Goal: Navigation & Orientation: Find specific page/section

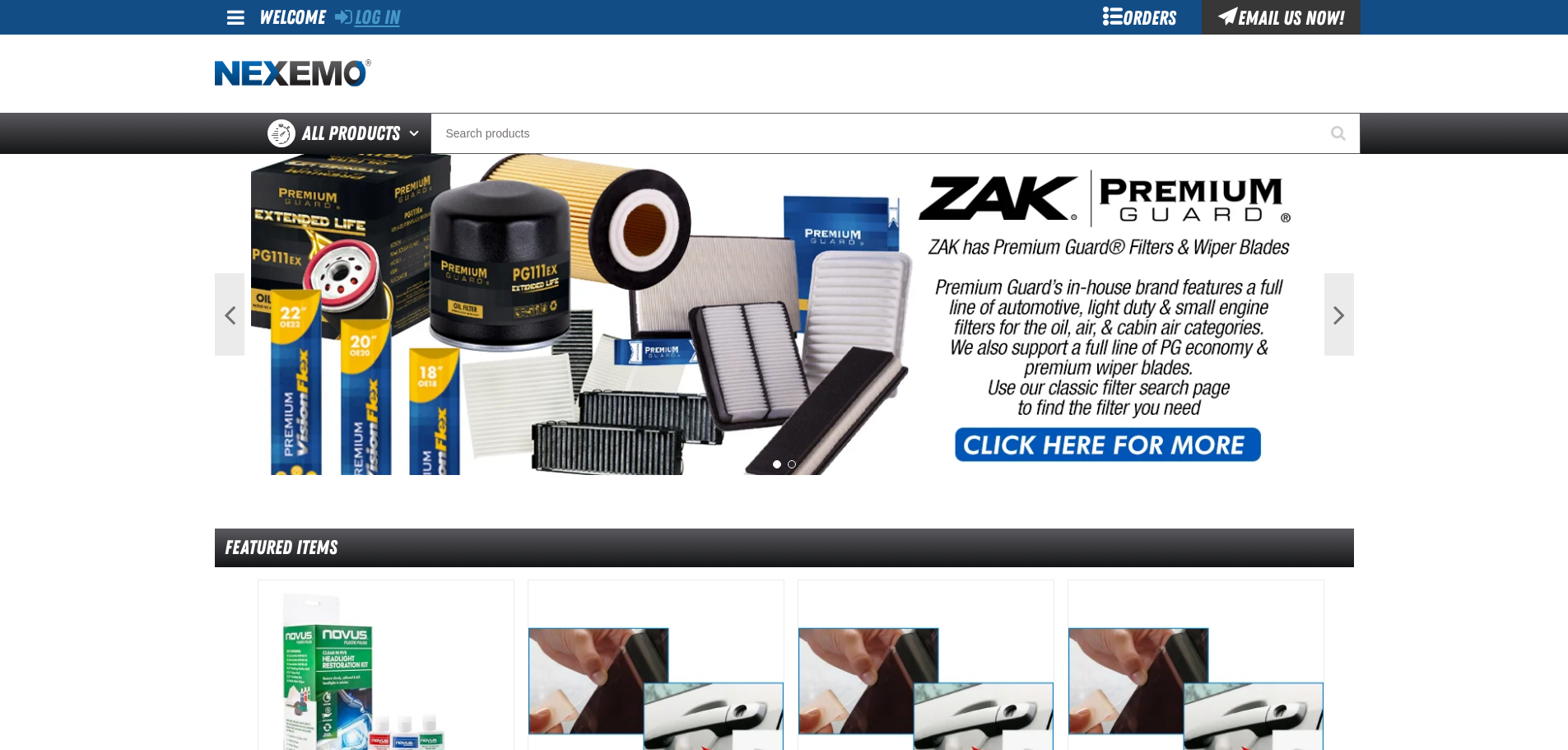
click at [361, 18] on link "Log In" at bounding box center [367, 17] width 65 height 23
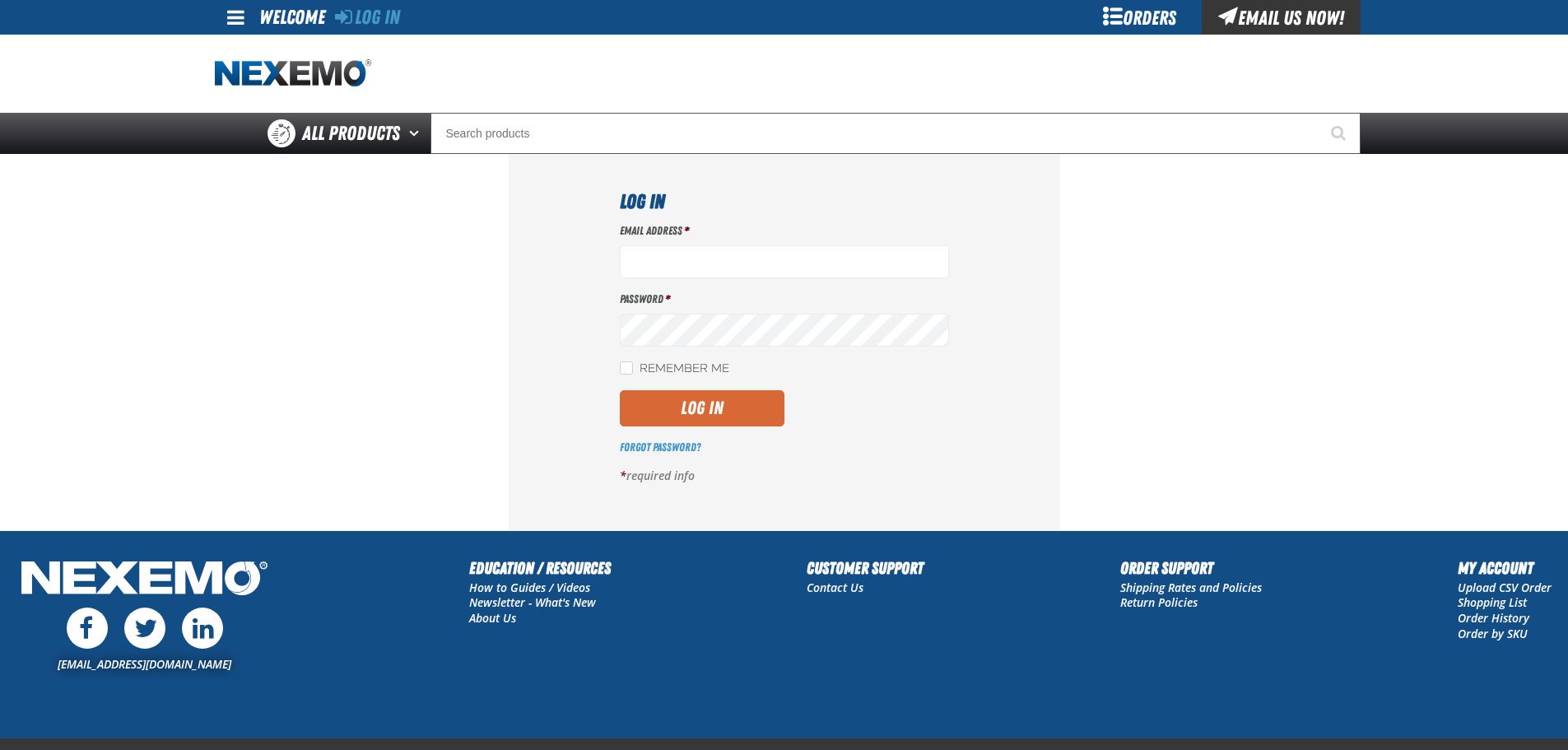
type input "[EMAIL_ADDRESS][DOMAIN_NAME]"
click at [717, 407] on button "Log In" at bounding box center [702, 408] width 165 height 36
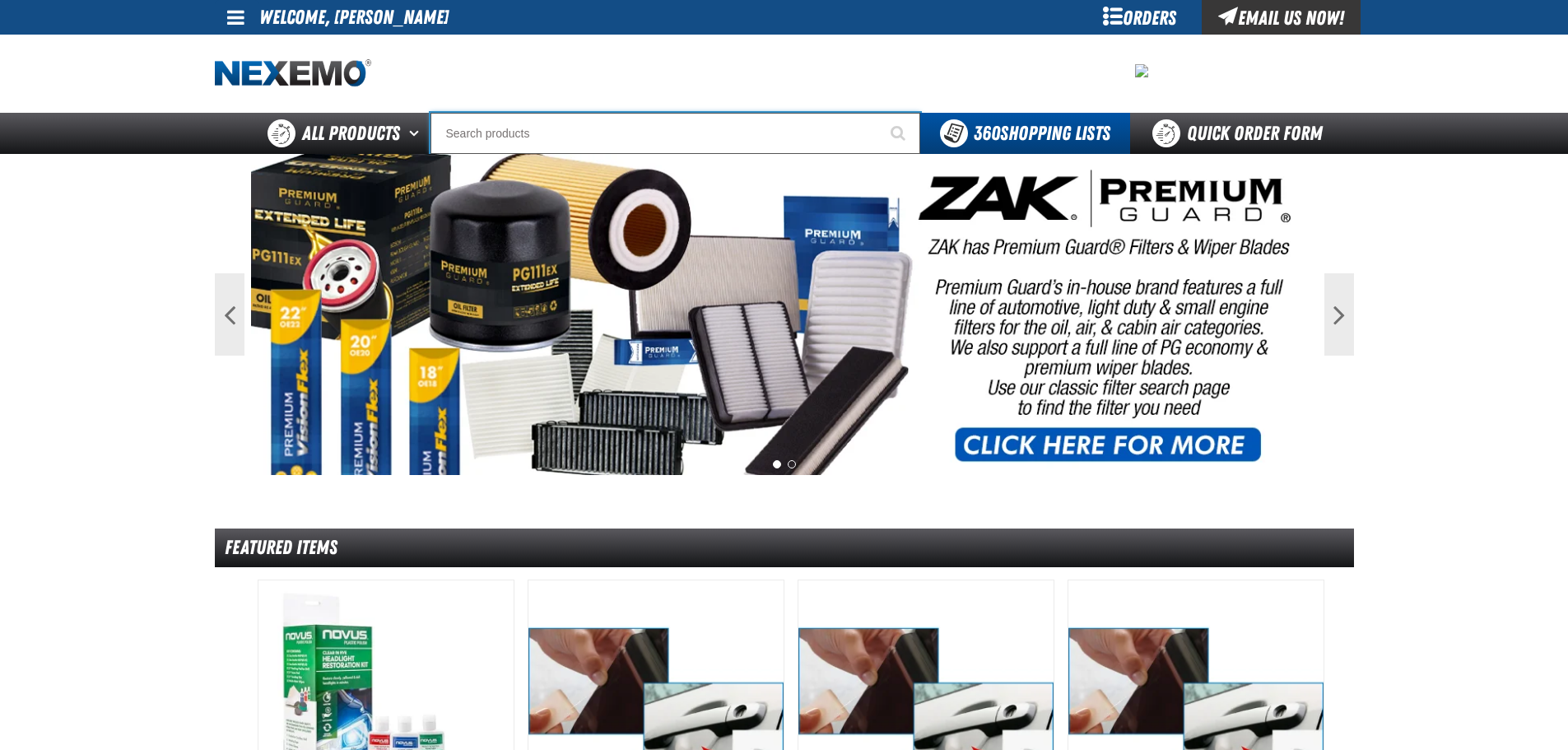
click at [600, 139] on input "Search" at bounding box center [675, 133] width 490 height 41
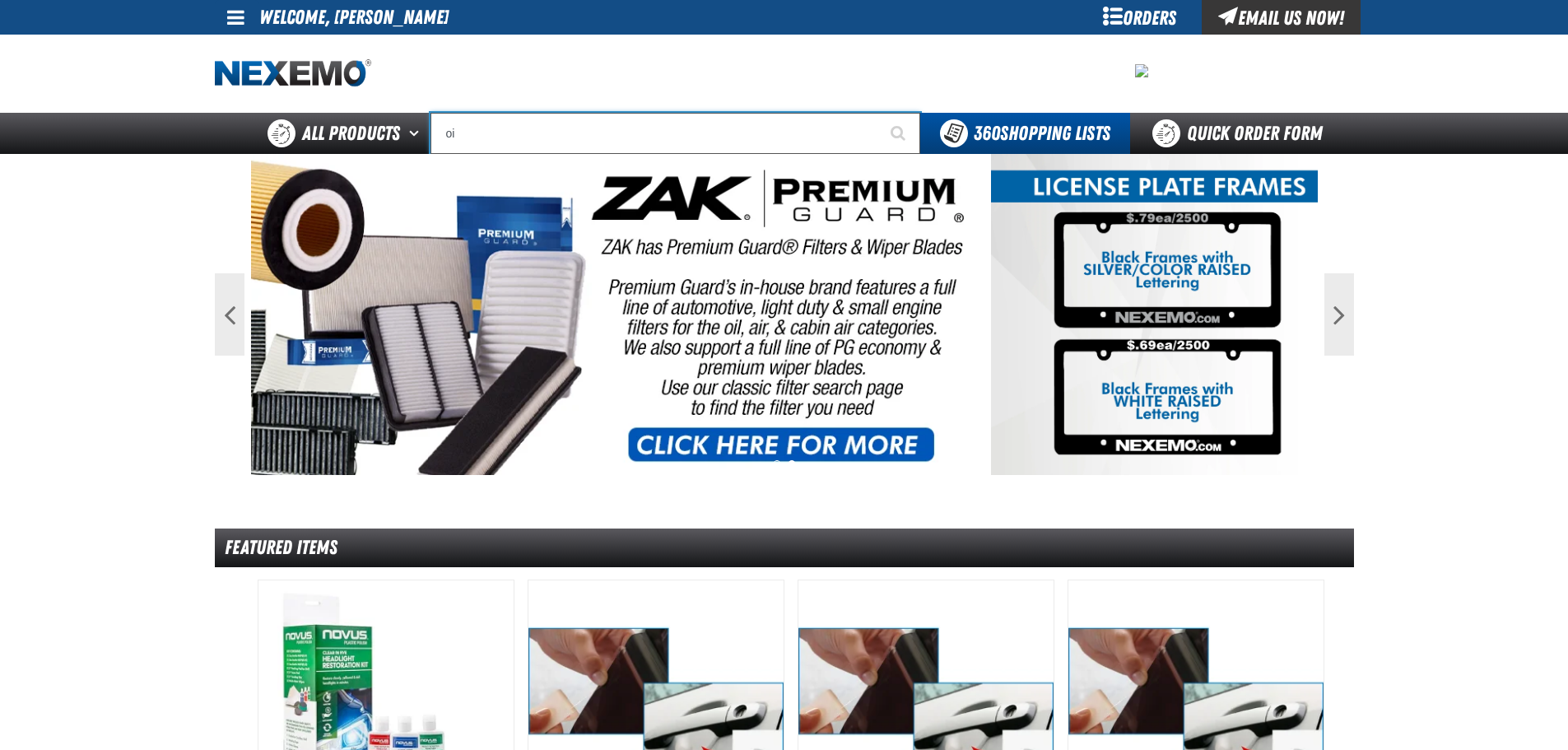
type input "o"
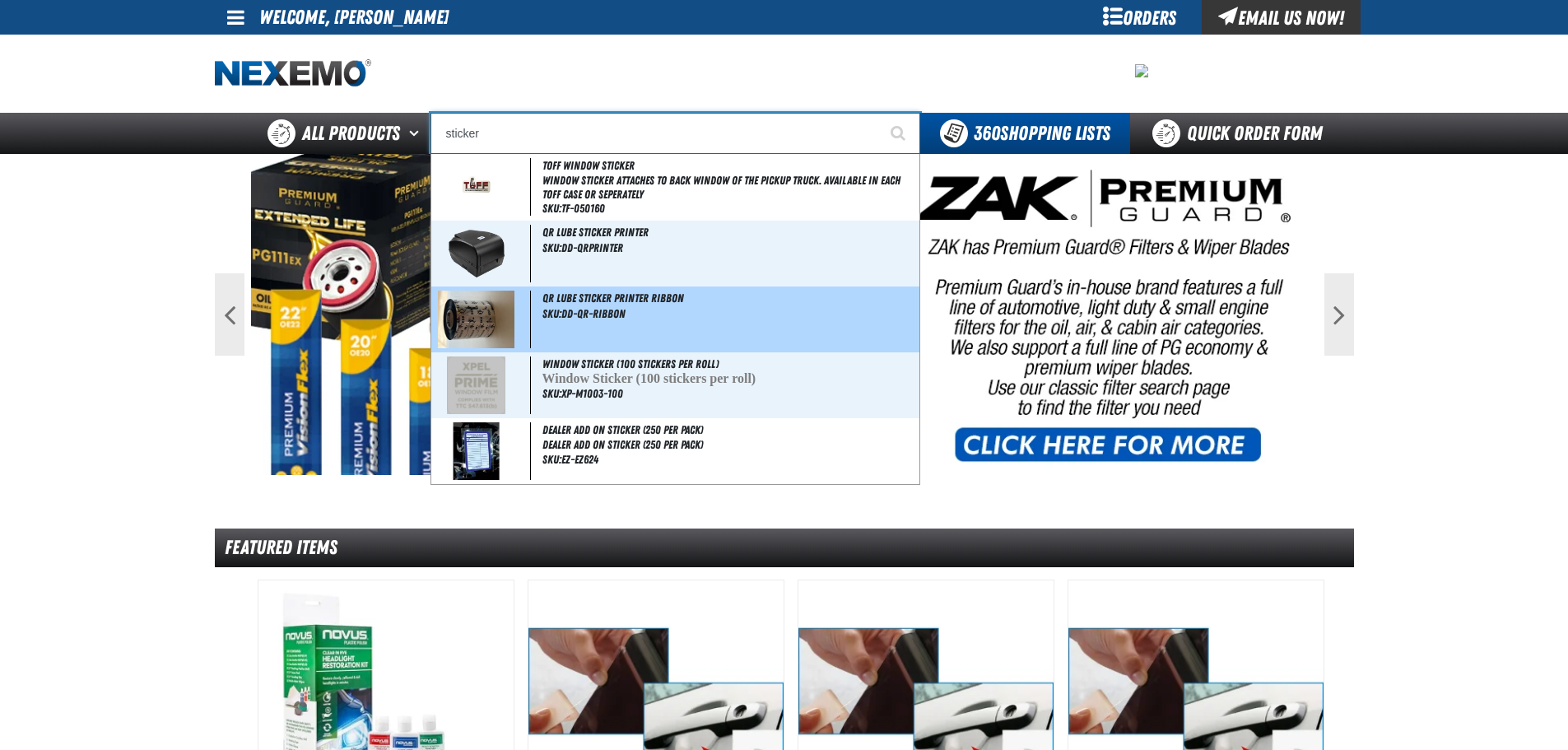
click at [568, 298] on span "QR Lube Sticker Printer Ribbon" at bounding box center [613, 298] width 141 height 14
type input "QR Lube Sticker Printer Ribbon"
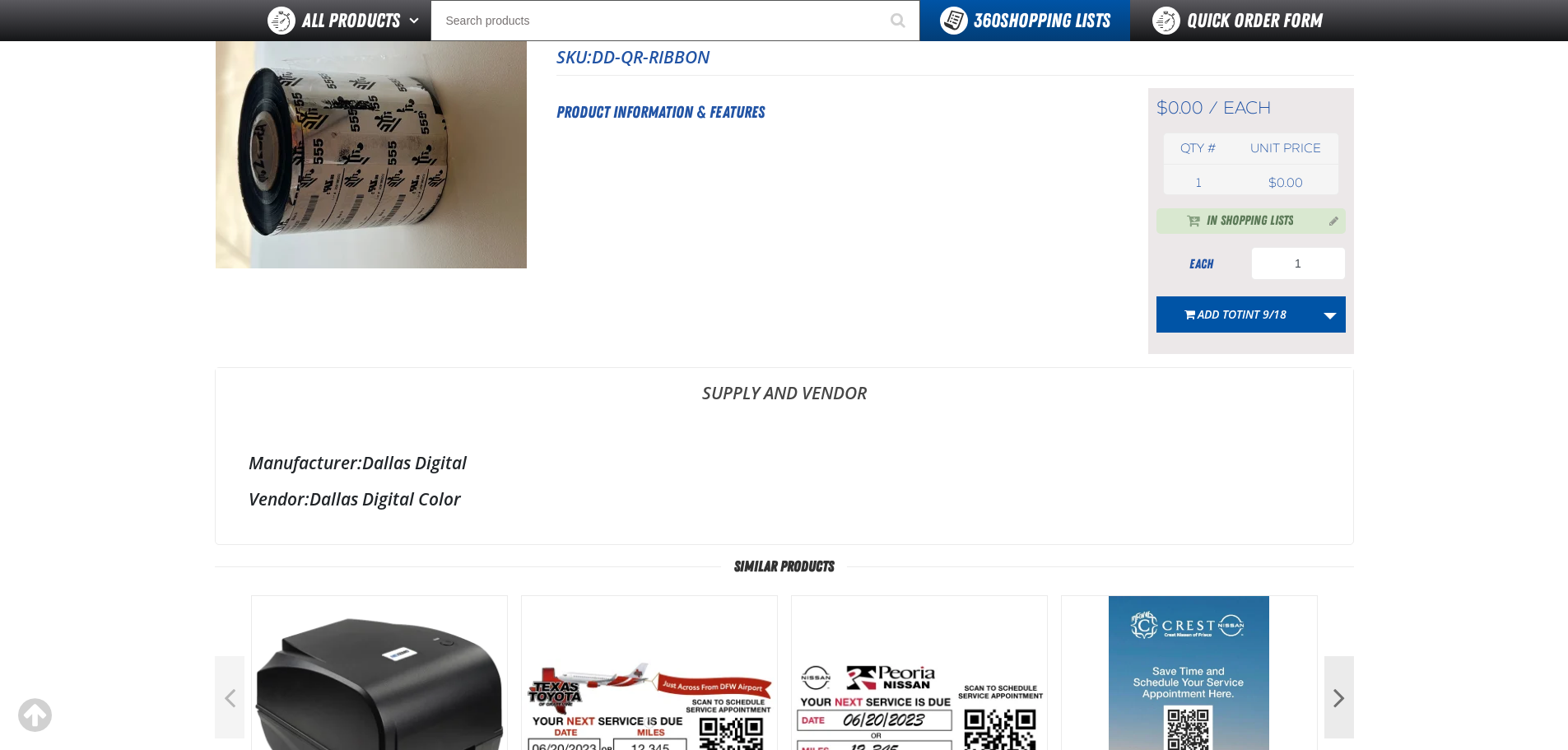
scroll to position [82, 0]
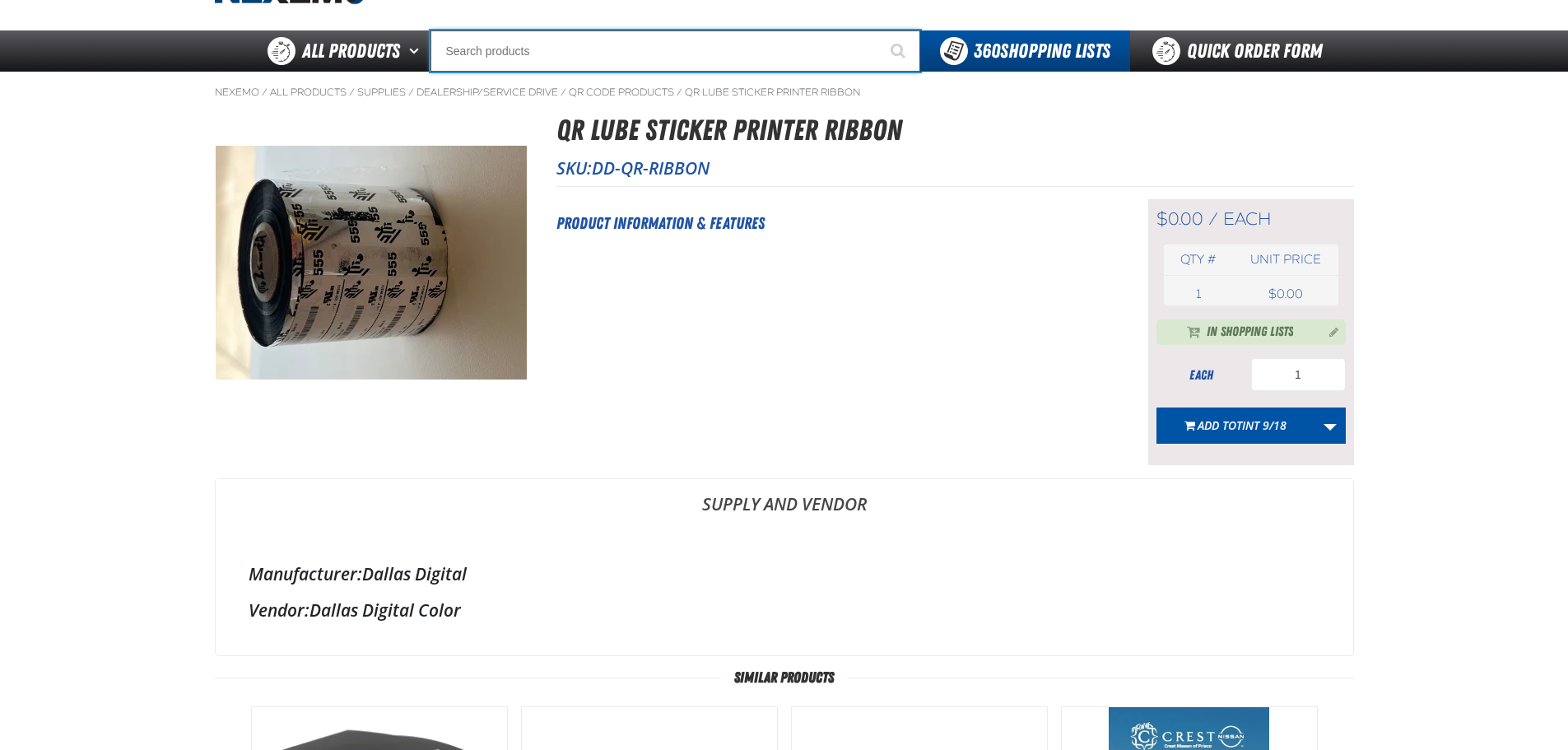
click at [543, 54] on input "Search" at bounding box center [675, 51] width 490 height 41
click at [461, 43] on input "oil lube sticker" at bounding box center [675, 51] width 490 height 41
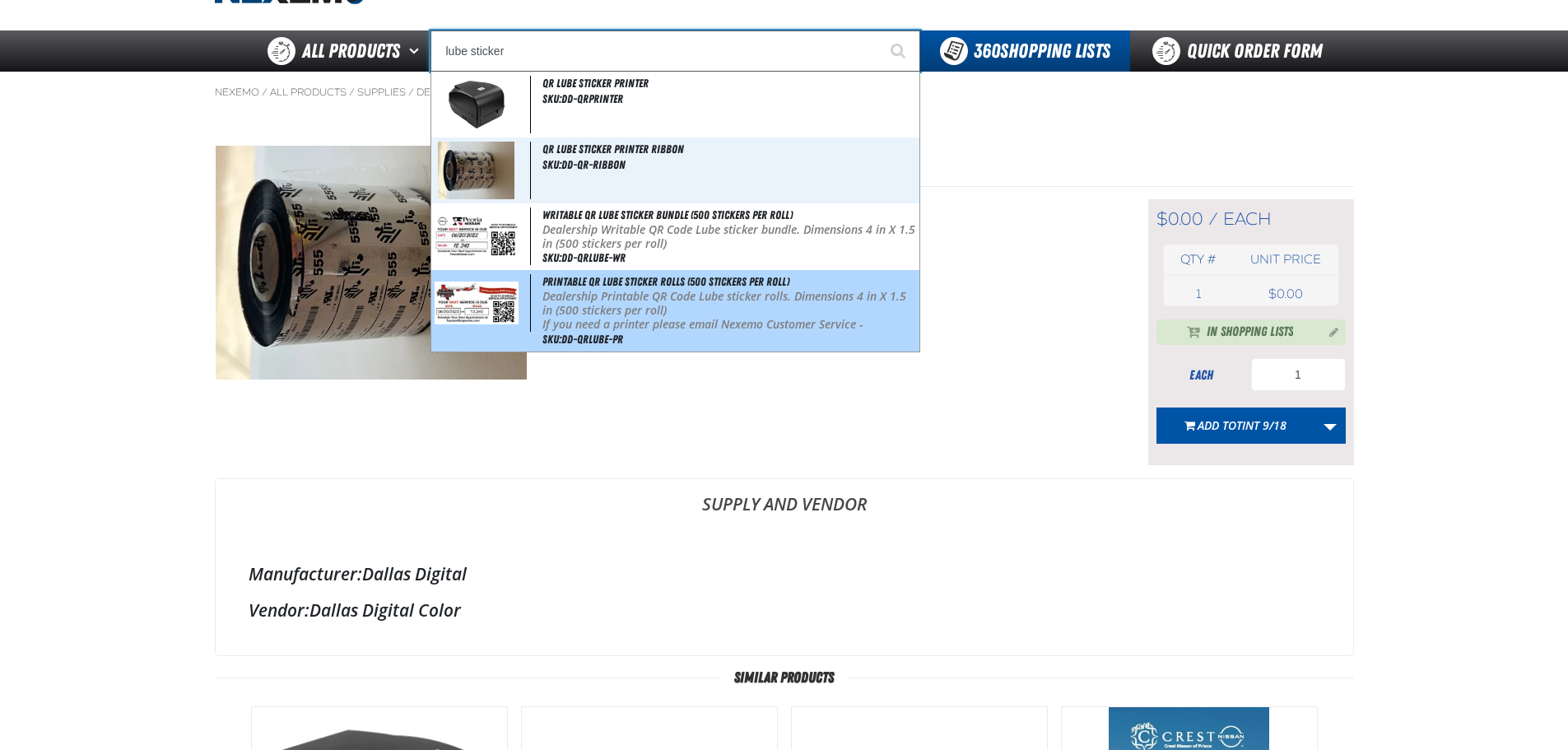
click at [609, 284] on span "Printable QR Lube Sticker Rolls (500 stickers per roll)" at bounding box center [666, 282] width 247 height 14
type input "Printable QR Lube Sticker Rolls (500 stickers per roll)"
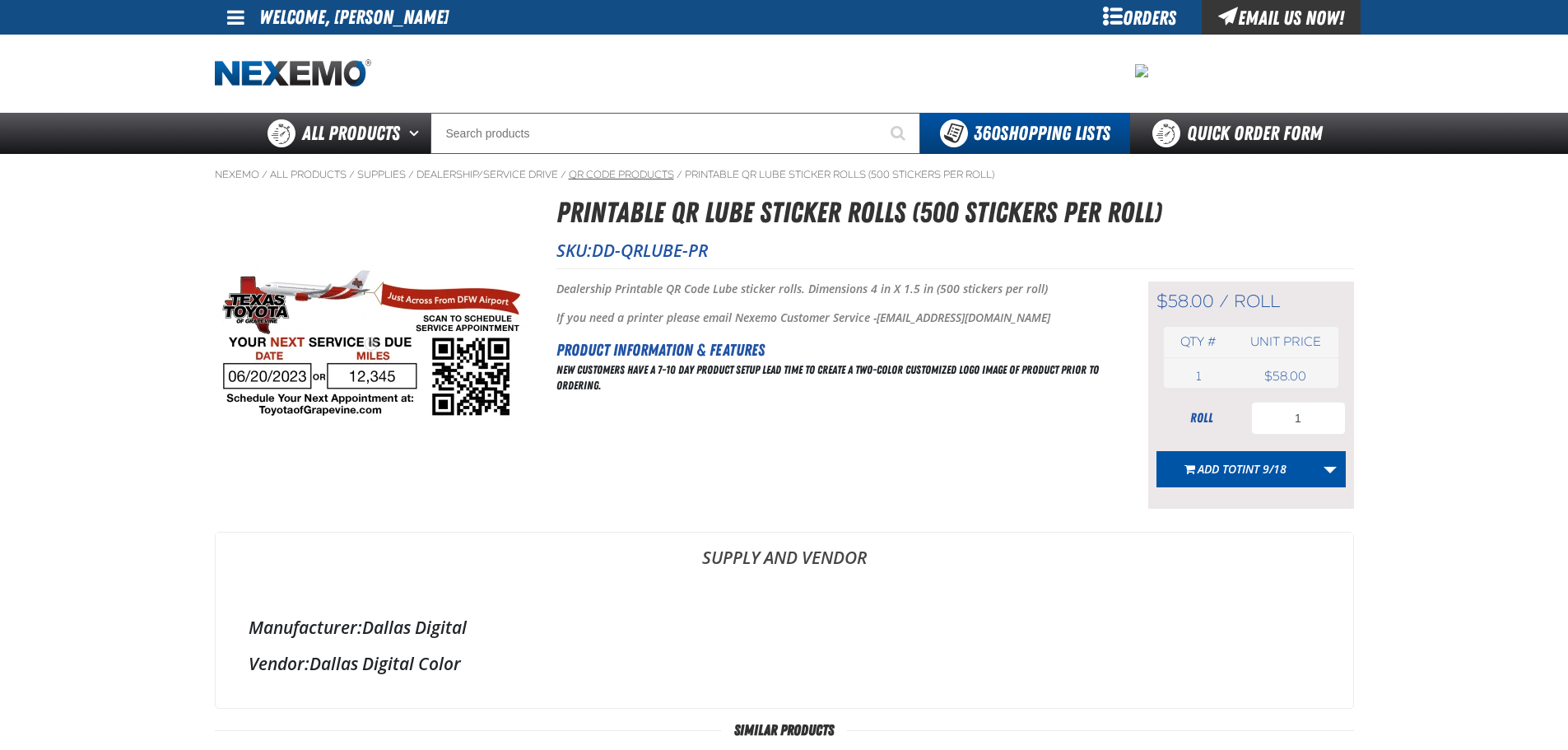
click at [660, 176] on link "QR Code Products" at bounding box center [622, 175] width 106 height 14
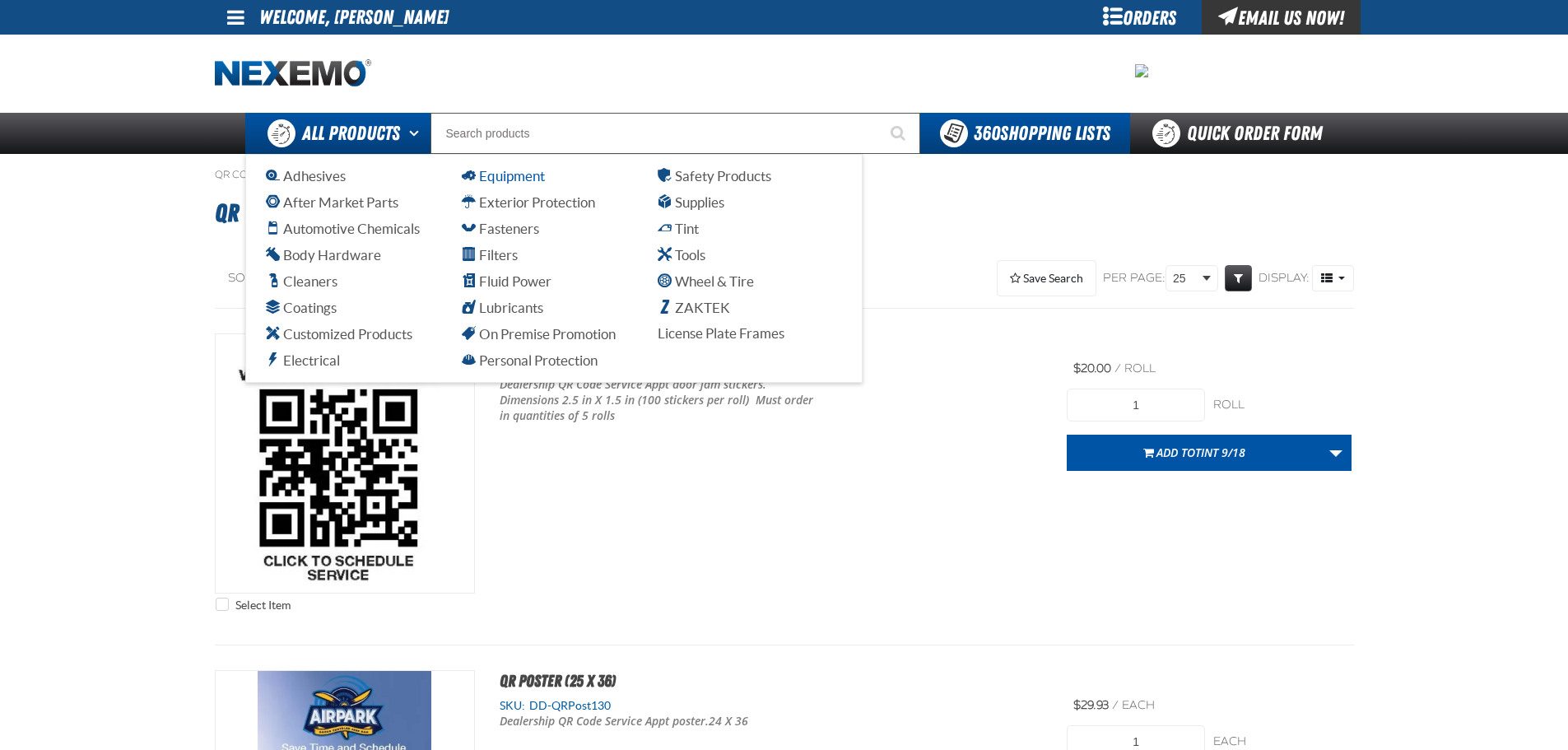
click at [515, 174] on span "Equipment" at bounding box center [503, 176] width 83 height 15
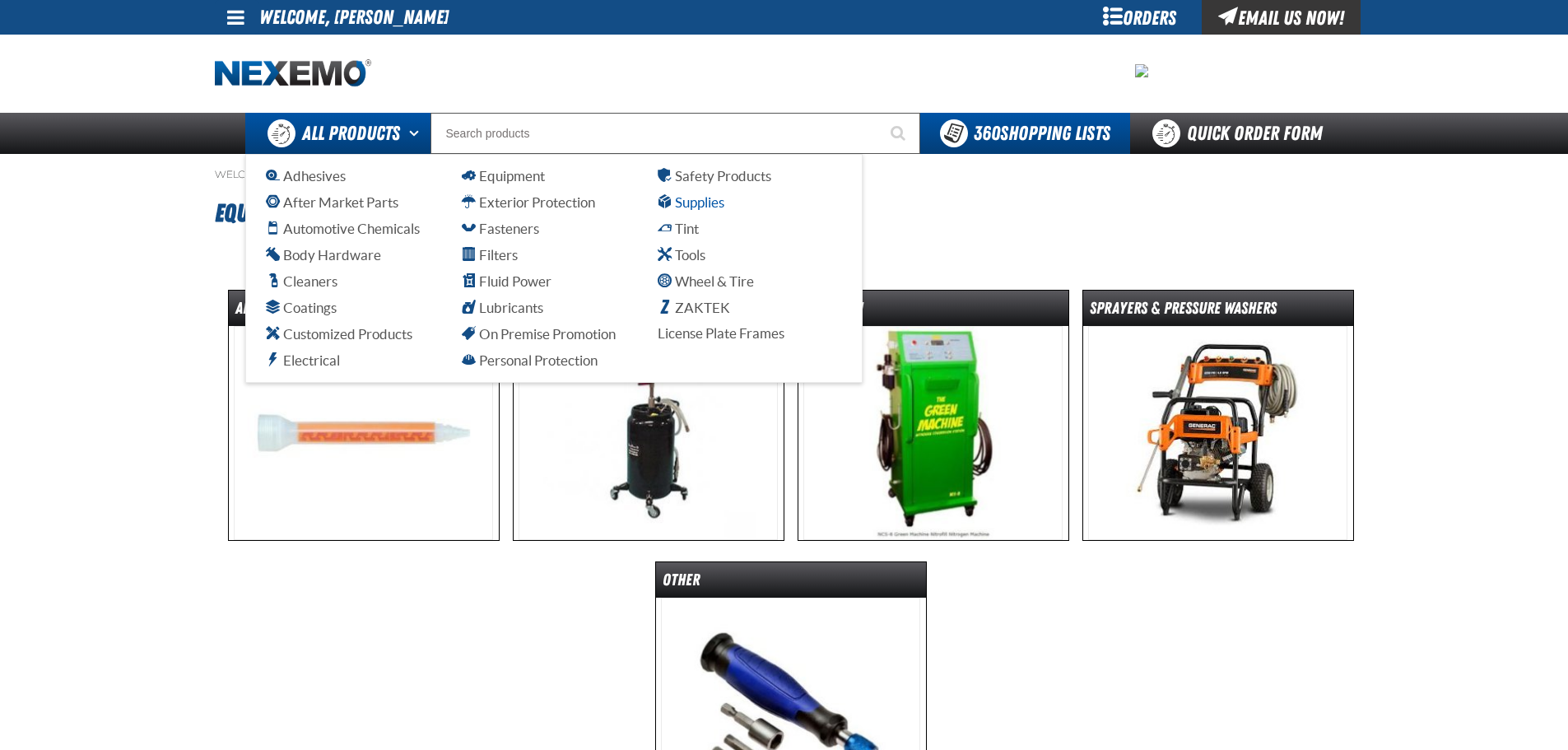
click at [694, 206] on span "Supplies" at bounding box center [691, 202] width 67 height 15
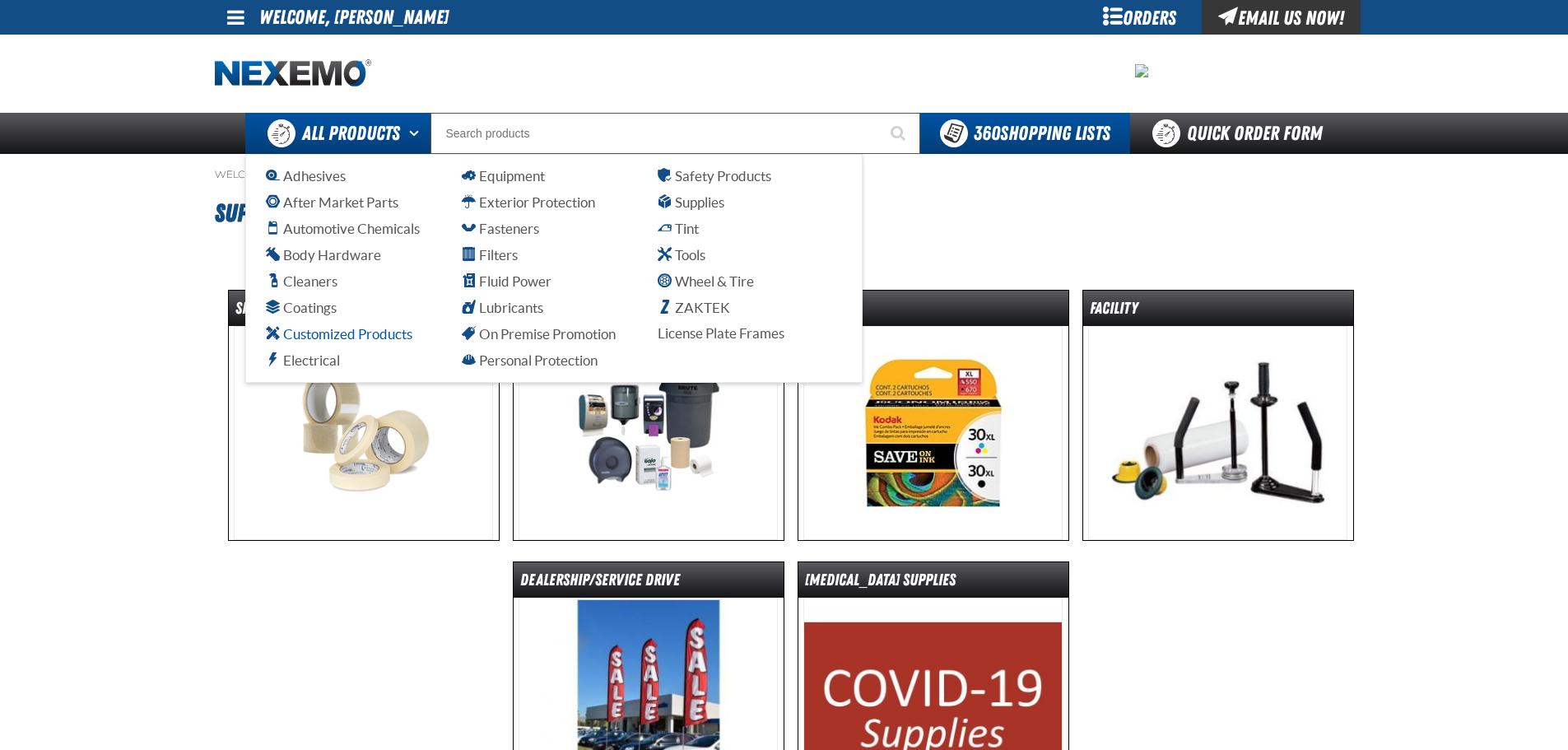
click at [312, 337] on span "Customized Products" at bounding box center [338, 333] width 146 height 15
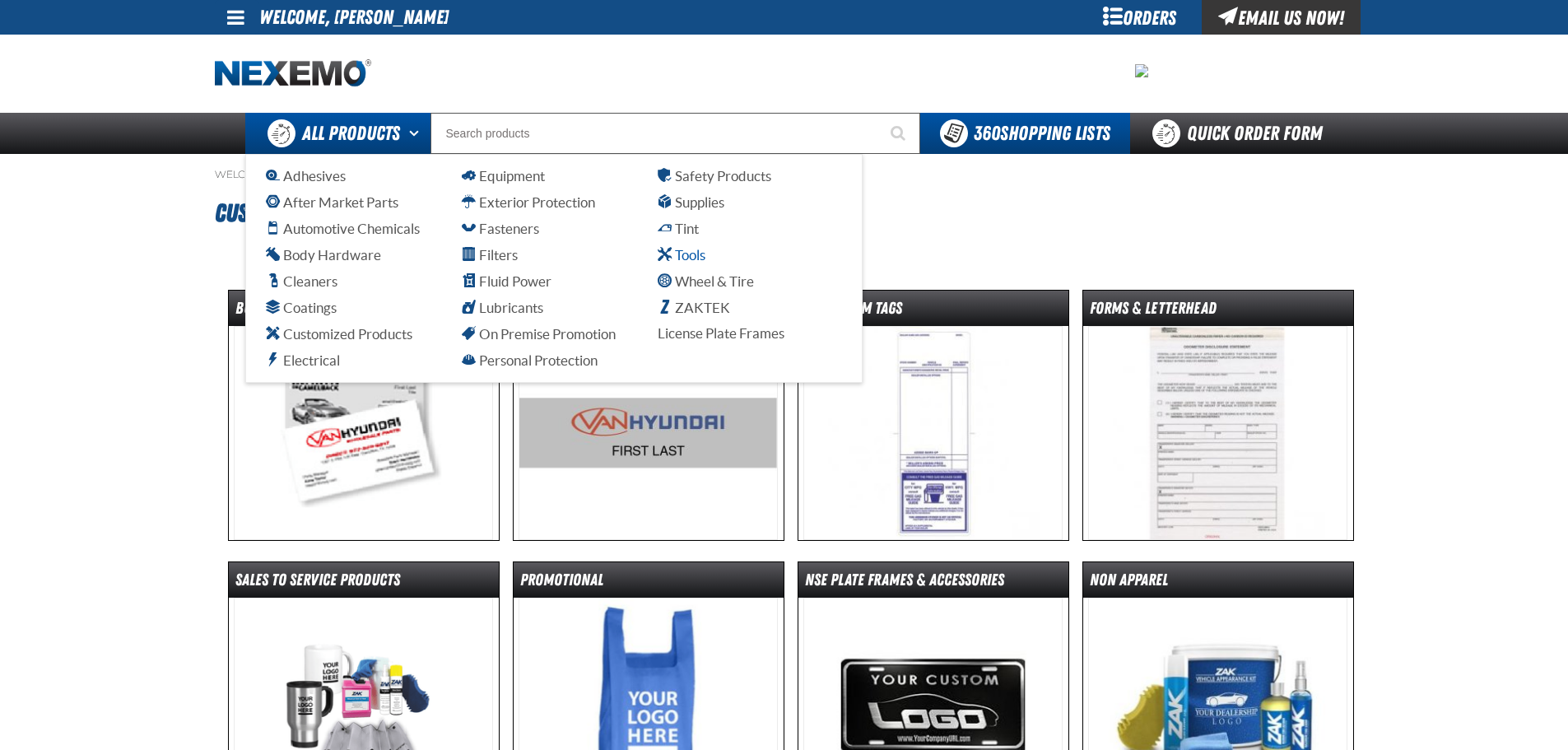
click at [689, 257] on span "Tools" at bounding box center [682, 255] width 47 height 15
